Goal: Information Seeking & Learning: Find specific page/section

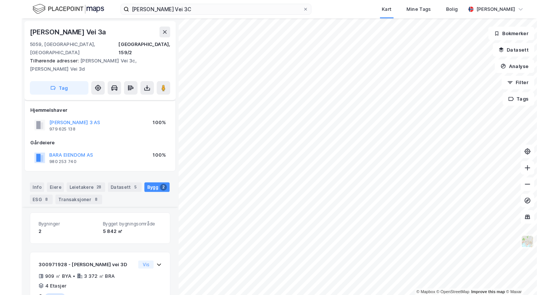
scroll to position [165, 0]
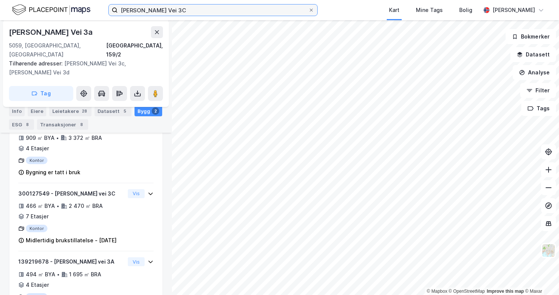
click at [193, 10] on input "[PERSON_NAME] Vei 3C" at bounding box center [213, 9] width 190 height 11
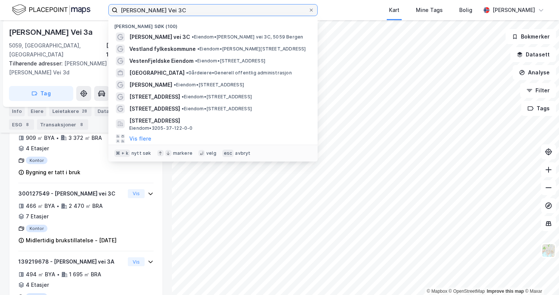
drag, startPoint x: 193, startPoint y: 10, endPoint x: 53, endPoint y: -1, distance: 140.8
click at [53, 0] on html "[PERSON_NAME] Vei 3C Nylige søk (100) [PERSON_NAME] vei 3C • Eiendom • [PERSON_…" at bounding box center [279, 147] width 559 height 295
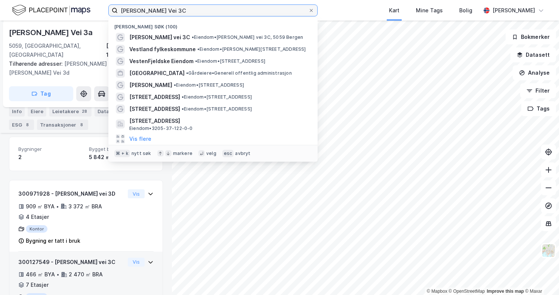
scroll to position [94, 0]
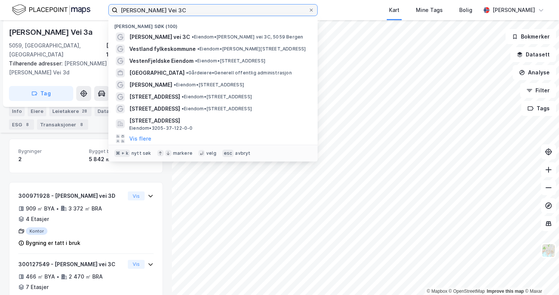
click at [189, 5] on input "[PERSON_NAME] Vei 3C" at bounding box center [213, 9] width 190 height 11
click at [193, 8] on input "[PERSON_NAME] Vei 3C" at bounding box center [213, 9] width 190 height 11
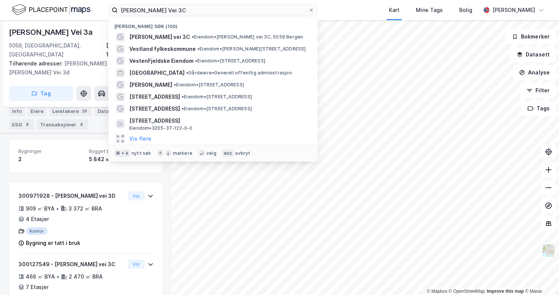
click at [340, 13] on div "[PERSON_NAME] Vei 3C Nylige søk (100) [PERSON_NAME] vei 3C • Eiendom • [PERSON_…" at bounding box center [279, 10] width 559 height 20
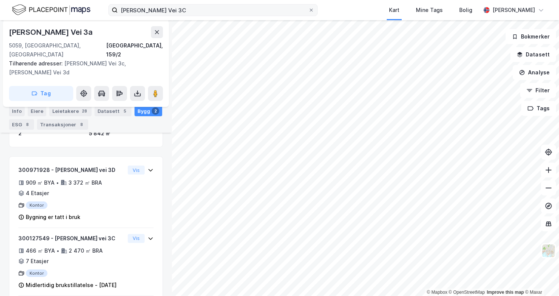
scroll to position [189, 0]
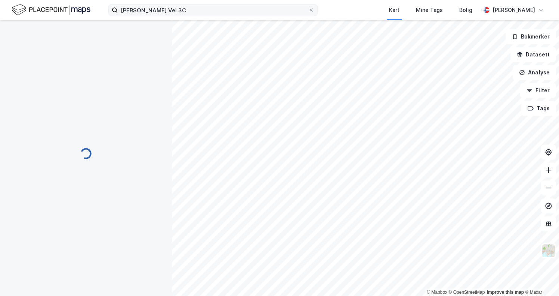
scroll to position [37, 0]
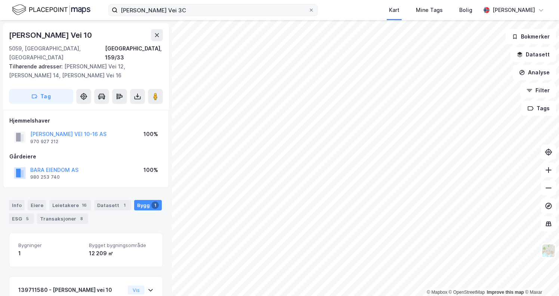
scroll to position [32, 0]
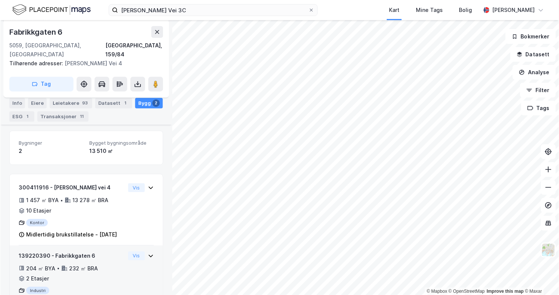
scroll to position [92, 0]
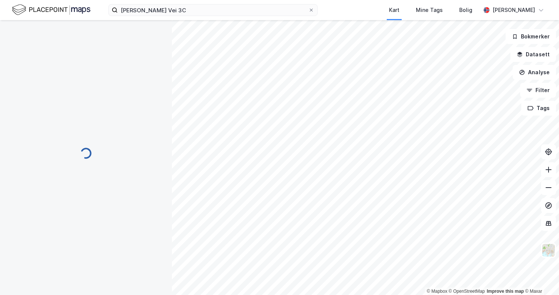
scroll to position [33, 0]
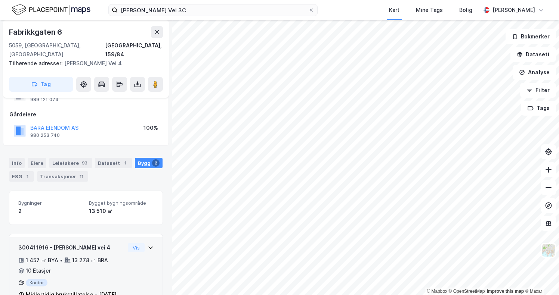
scroll to position [117, 0]
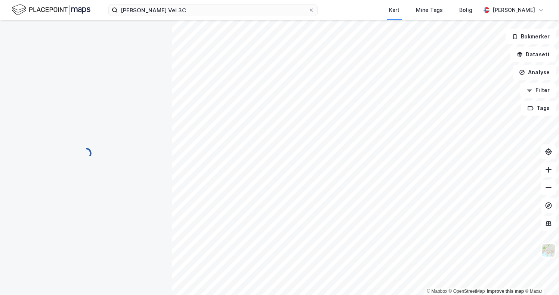
scroll to position [50, 0]
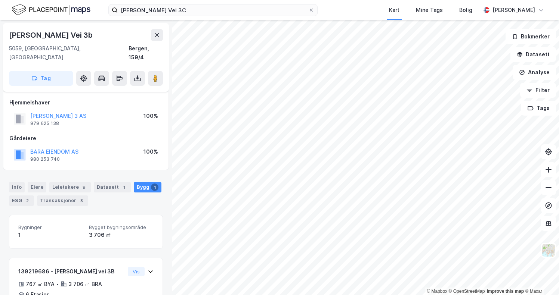
scroll to position [33, 0]
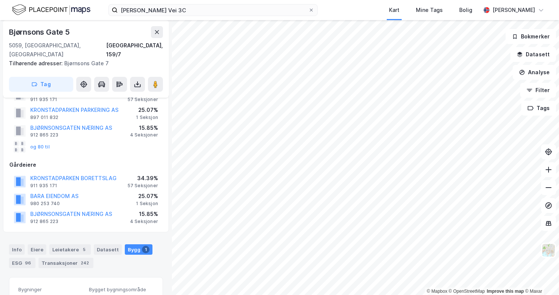
scroll to position [125, 0]
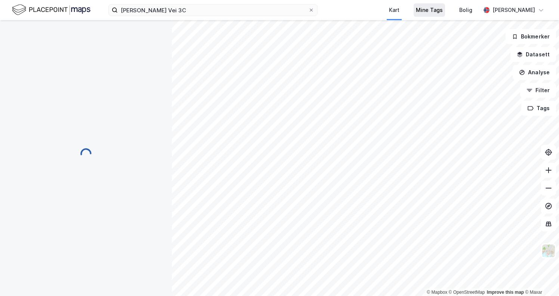
scroll to position [32, 0]
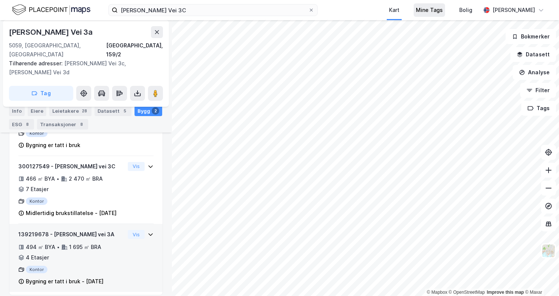
scroll to position [192, 0]
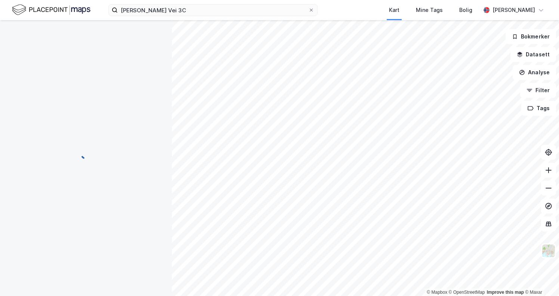
scroll to position [32, 0]
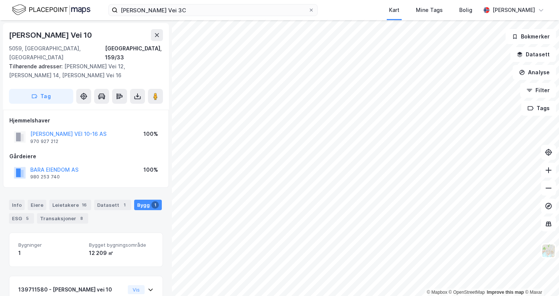
click at [33, 66] on div "Tilhørende adresser: Inger Bang [STREET_ADDRESS][PERSON_NAME][PERSON_NAME]" at bounding box center [83, 71] width 148 height 18
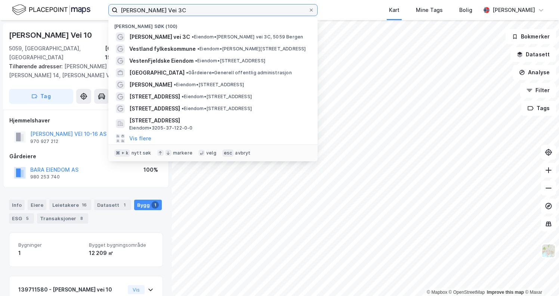
drag, startPoint x: 189, startPoint y: 11, endPoint x: 44, endPoint y: -4, distance: 146.0
click at [44, 0] on html "[PERSON_NAME] Vei 3C Nylige søk (100) [PERSON_NAME] vei 3C • Eiendom • [PERSON_…" at bounding box center [279, 148] width 559 height 296
paste input "[PERSON_NAME] Vei 4"
type input "[PERSON_NAME] Vei 4"
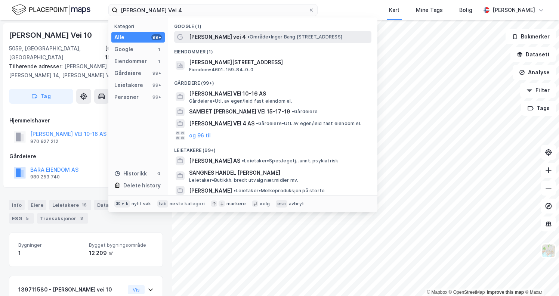
click at [230, 40] on span "[PERSON_NAME] vei 4" at bounding box center [217, 36] width 57 height 9
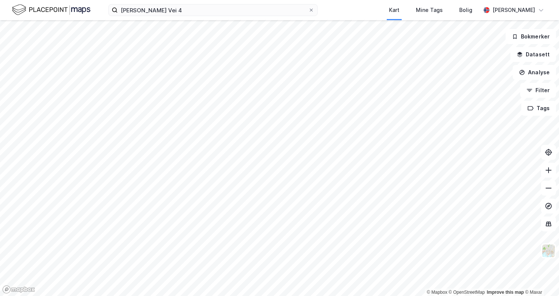
click at [251, 17] on div "[PERSON_NAME] Lunds Vei 4 Kart Mine Tags Bolig [PERSON_NAME]" at bounding box center [279, 10] width 559 height 20
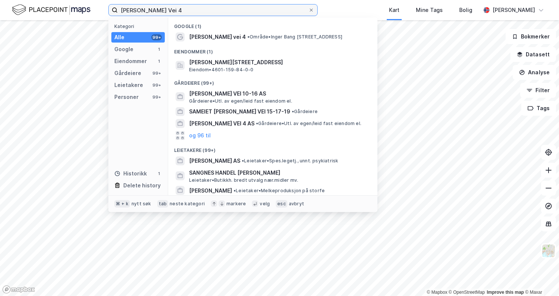
click at [242, 15] on input "[PERSON_NAME] Vei 4" at bounding box center [213, 9] width 190 height 11
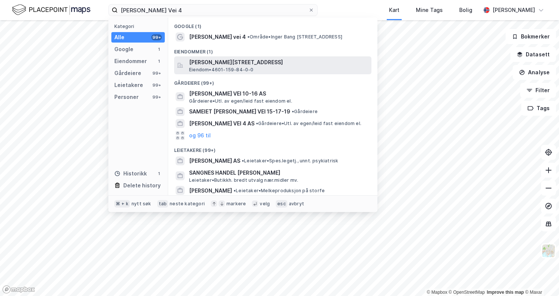
click at [241, 65] on span "[PERSON_NAME][STREET_ADDRESS]" at bounding box center [278, 62] width 179 height 9
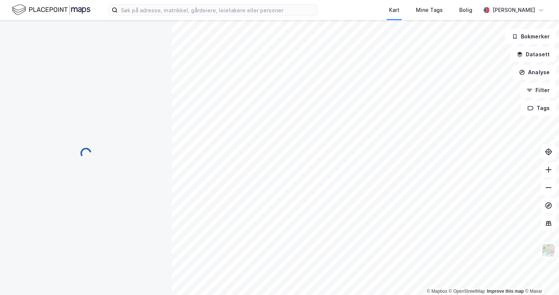
scroll to position [116, 0]
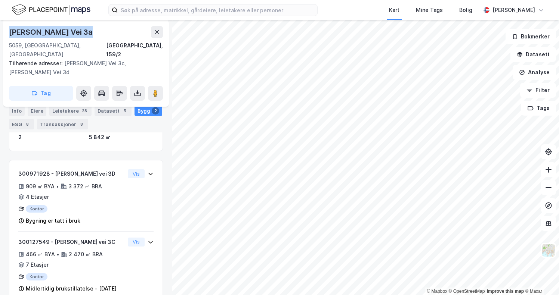
drag, startPoint x: 87, startPoint y: 34, endPoint x: 10, endPoint y: 30, distance: 77.8
click at [10, 30] on div "[PERSON_NAME] Vei 3a" at bounding box center [86, 32] width 154 height 12
copy div "[PERSON_NAME] Vei 3a"
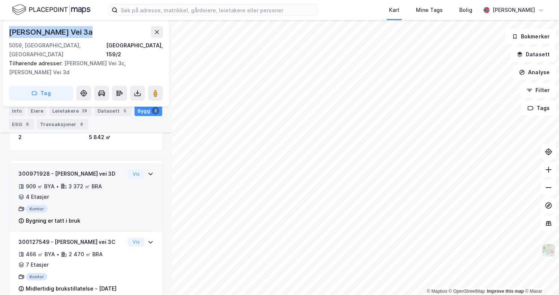
scroll to position [142, 0]
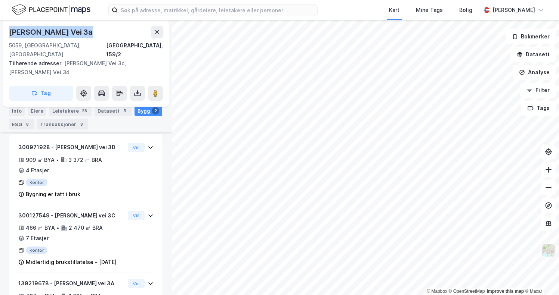
click at [550, 253] on img at bounding box center [548, 250] width 14 height 14
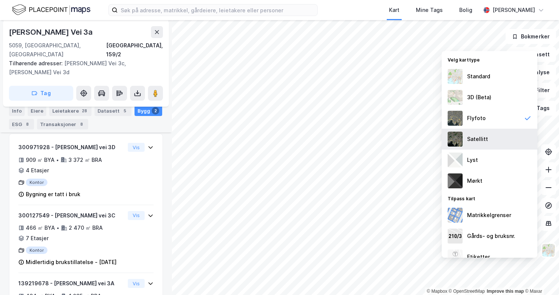
click at [500, 148] on div "Satellitt" at bounding box center [489, 139] width 96 height 21
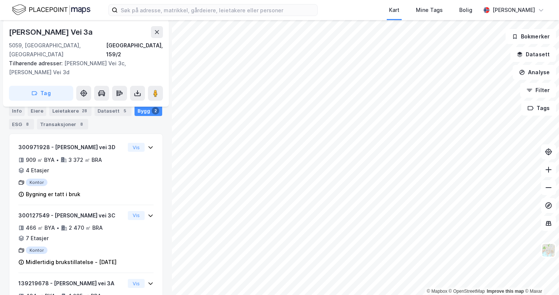
scroll to position [0, 0]
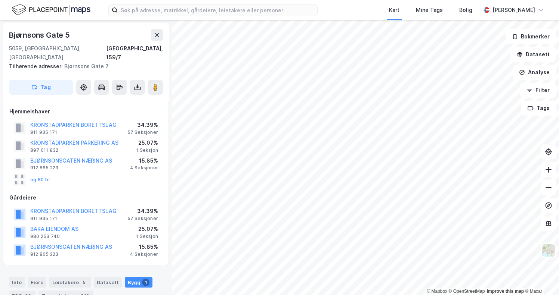
scroll to position [84, 0]
